Goal: Use online tool/utility: Use online tool/utility

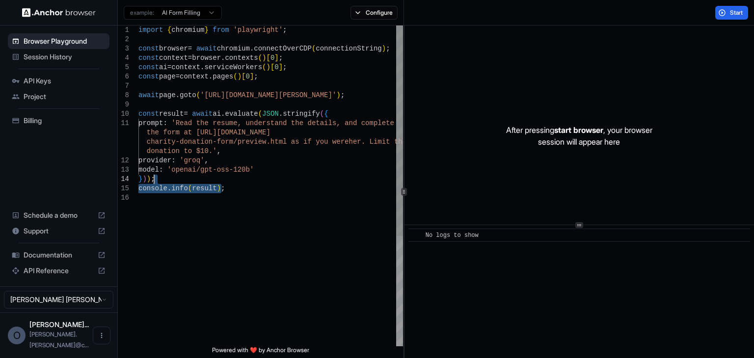
type textarea "**********"
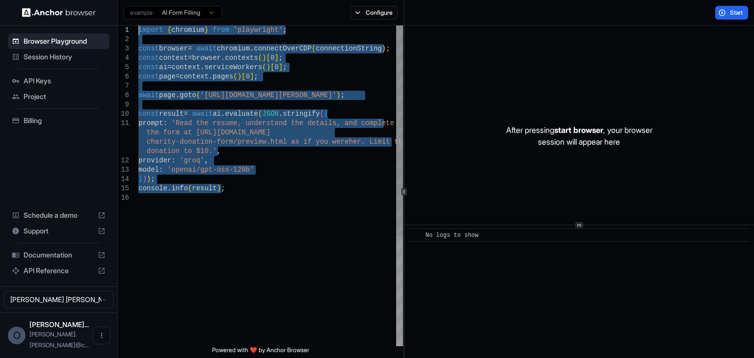
drag, startPoint x: 248, startPoint y: 198, endPoint x: 104, endPoint y: 18, distance: 231.3
click at [138, 26] on div "import { chromium } from 'playwright' ; const browser = await chromium . connec…" at bounding box center [270, 270] width 265 height 489
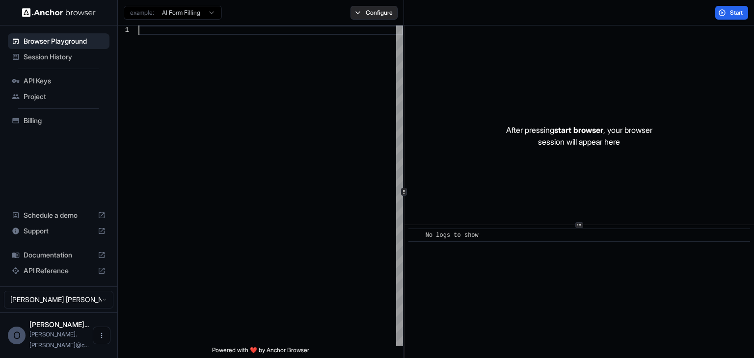
click at [379, 10] on button "Configure" at bounding box center [375, 13] width 48 height 14
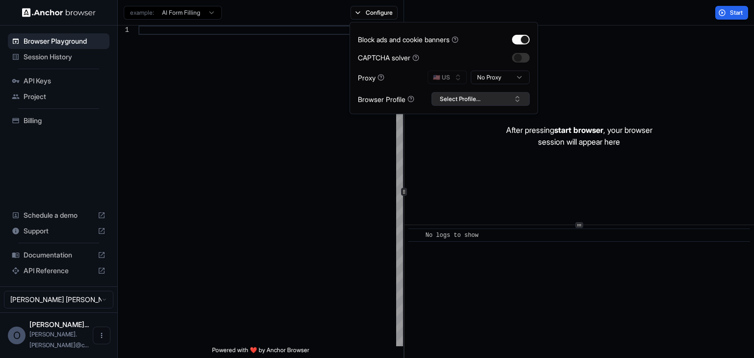
click at [517, 96] on button "Select Profile..." at bounding box center [481, 99] width 98 height 14
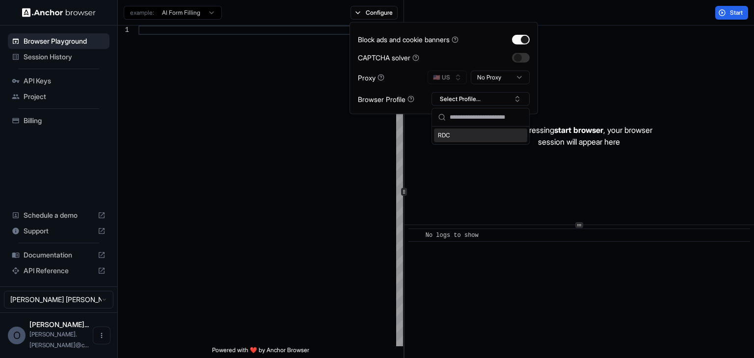
click at [451, 138] on div "RDC" at bounding box center [480, 136] width 93 height 14
click at [562, 53] on div "After pressing start browser , your browser session will appear here" at bounding box center [580, 136] width 350 height 221
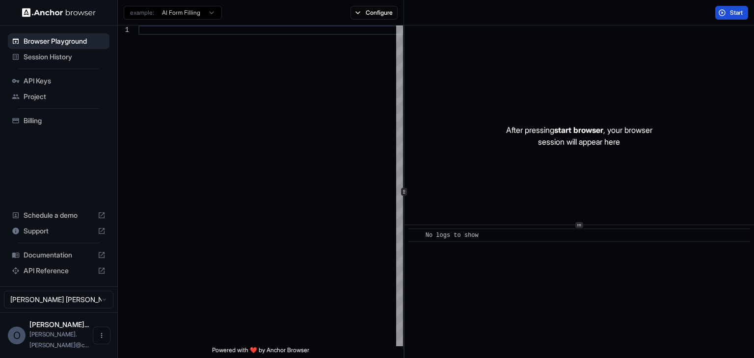
click at [740, 15] on span "Start" at bounding box center [737, 13] width 14 height 8
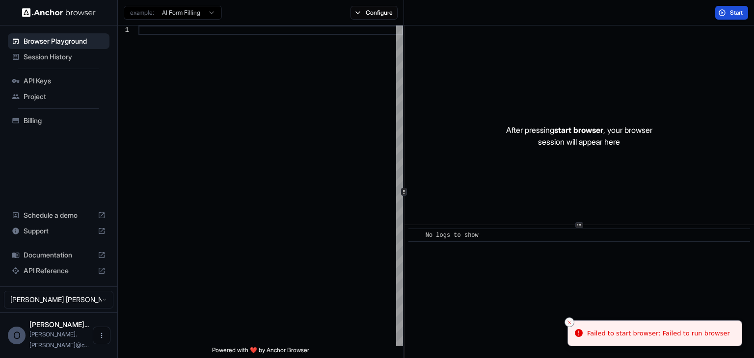
click at [569, 323] on icon "Close toast" at bounding box center [570, 323] width 6 height 6
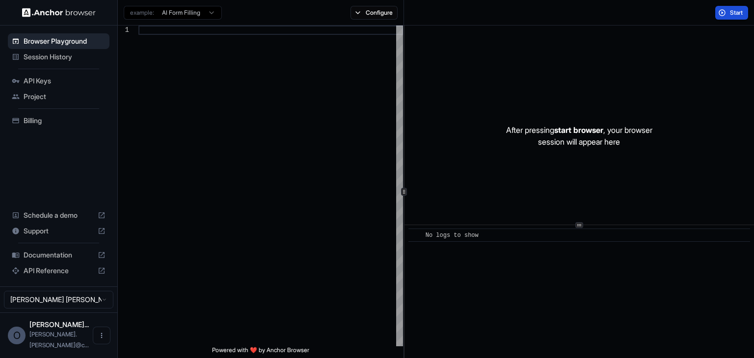
click at [731, 17] on button "Start" at bounding box center [732, 13] width 33 height 14
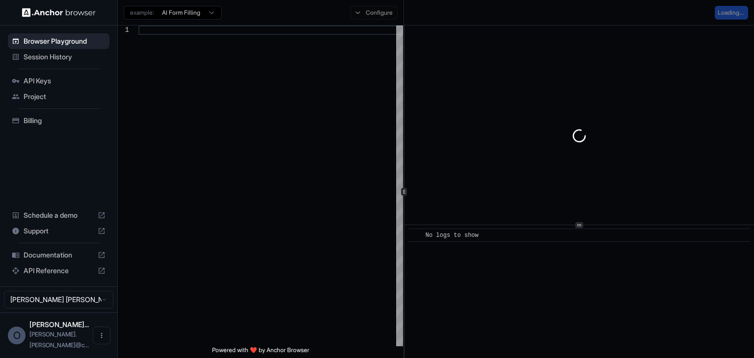
click at [391, 15] on div "Configure" at bounding box center [374, 13] width 59 height 14
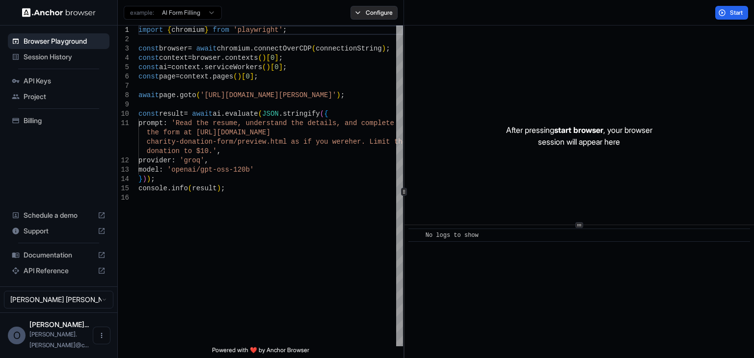
click at [385, 17] on button "Configure" at bounding box center [375, 13] width 48 height 14
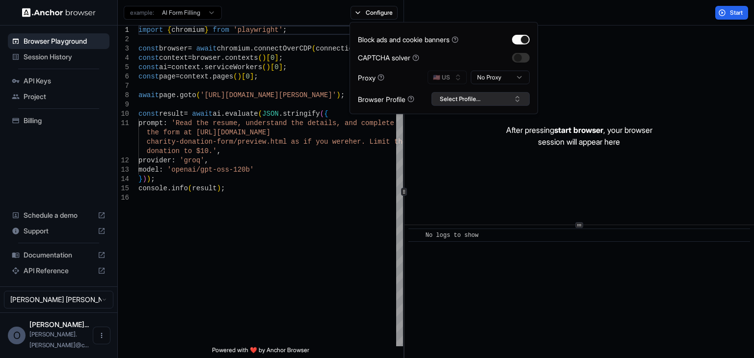
click at [512, 99] on button "Select Profile..." at bounding box center [481, 99] width 98 height 14
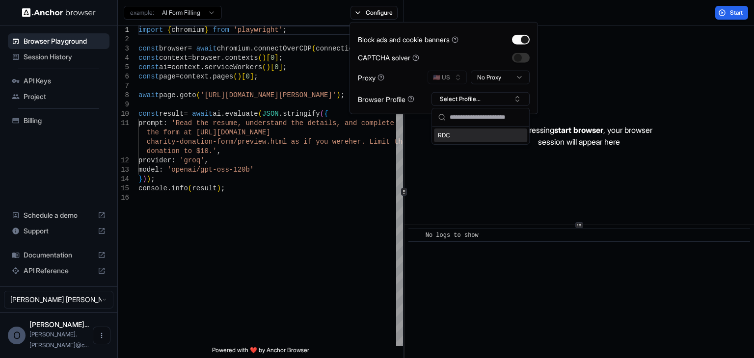
click at [445, 138] on div "RDC" at bounding box center [480, 136] width 93 height 14
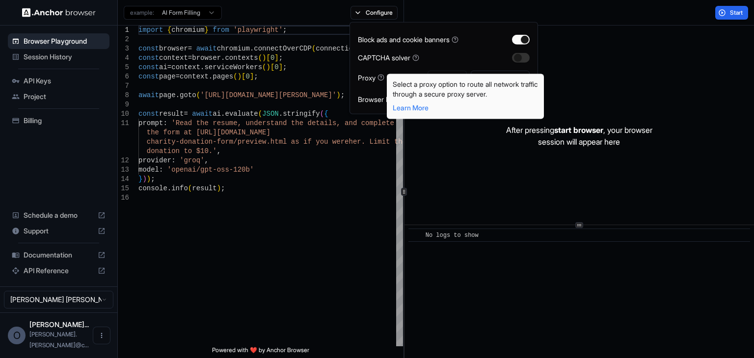
click at [381, 77] on icon at bounding box center [381, 77] width 7 height 7
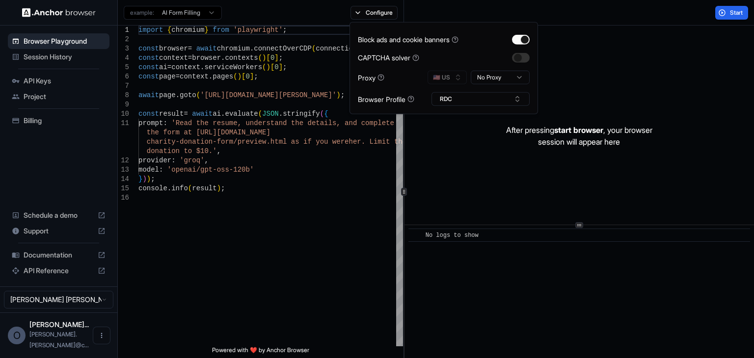
click at [381, 77] on icon at bounding box center [381, 77] width 7 height 7
click at [273, 13] on div "example: AI Form Filling Configure" at bounding box center [261, 13] width 286 height 26
